Goal: Obtain resource: Download file/media

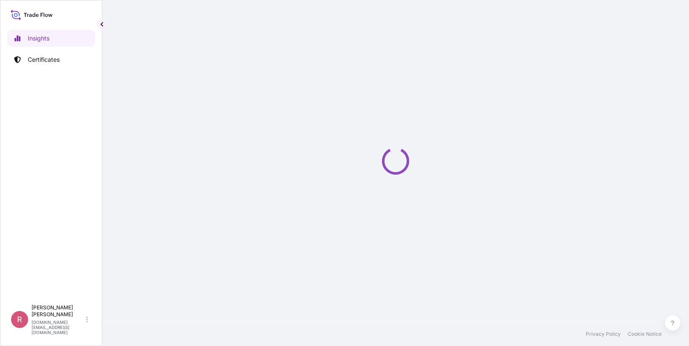
select select "2025"
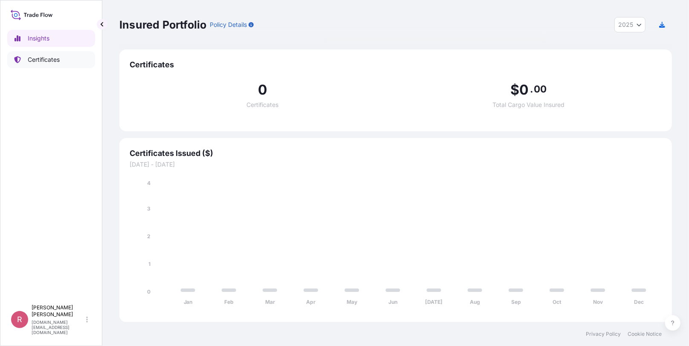
click at [68, 57] on link "Certificates" at bounding box center [51, 59] width 88 height 17
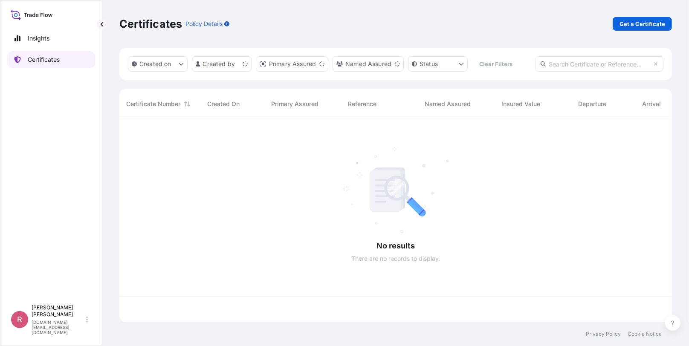
scroll to position [201, 546]
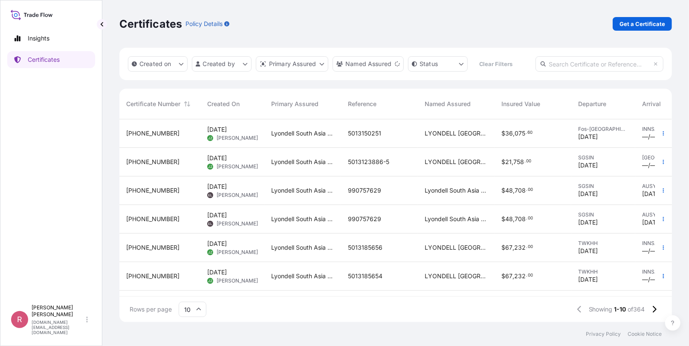
click at [578, 62] on input "text" at bounding box center [599, 63] width 128 height 15
paste input "5013182366"
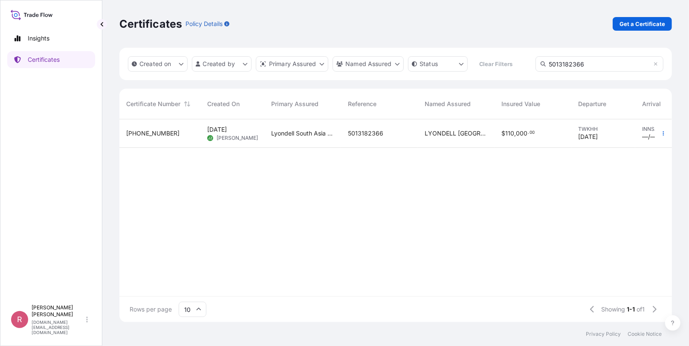
type input "5013182366"
click at [455, 135] on span "LYONDELL SOUTH ASIA PTE. LTD." at bounding box center [455, 133] width 63 height 9
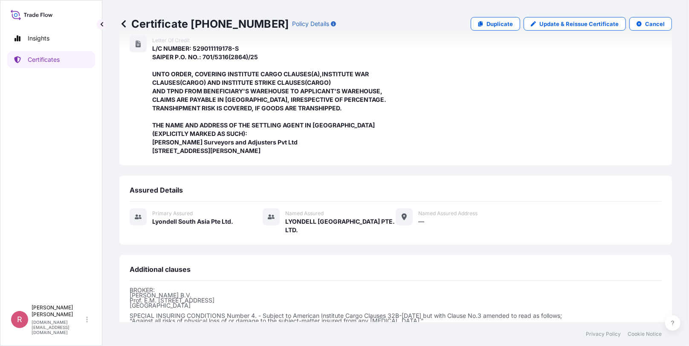
scroll to position [299, 0]
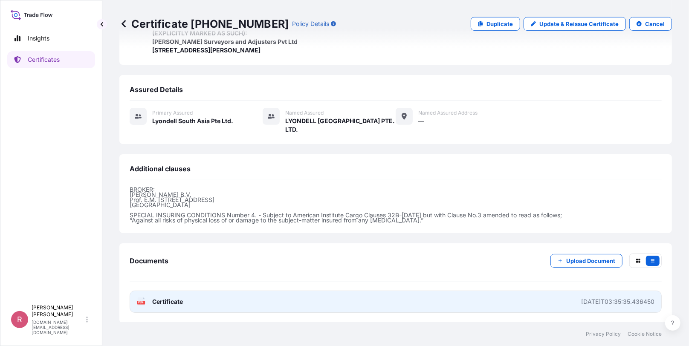
click at [146, 301] on div "PDF Certificate" at bounding box center [160, 301] width 46 height 9
